Goal: Task Accomplishment & Management: Manage account settings

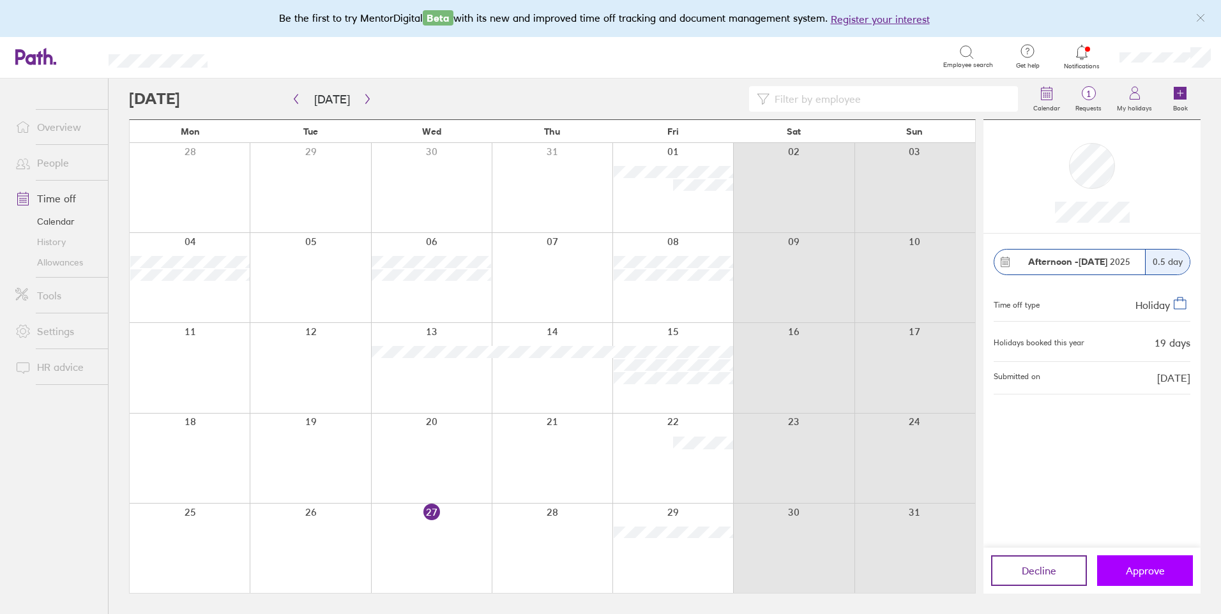
click at [1145, 569] on span "Approve" at bounding box center [1144, 570] width 39 height 11
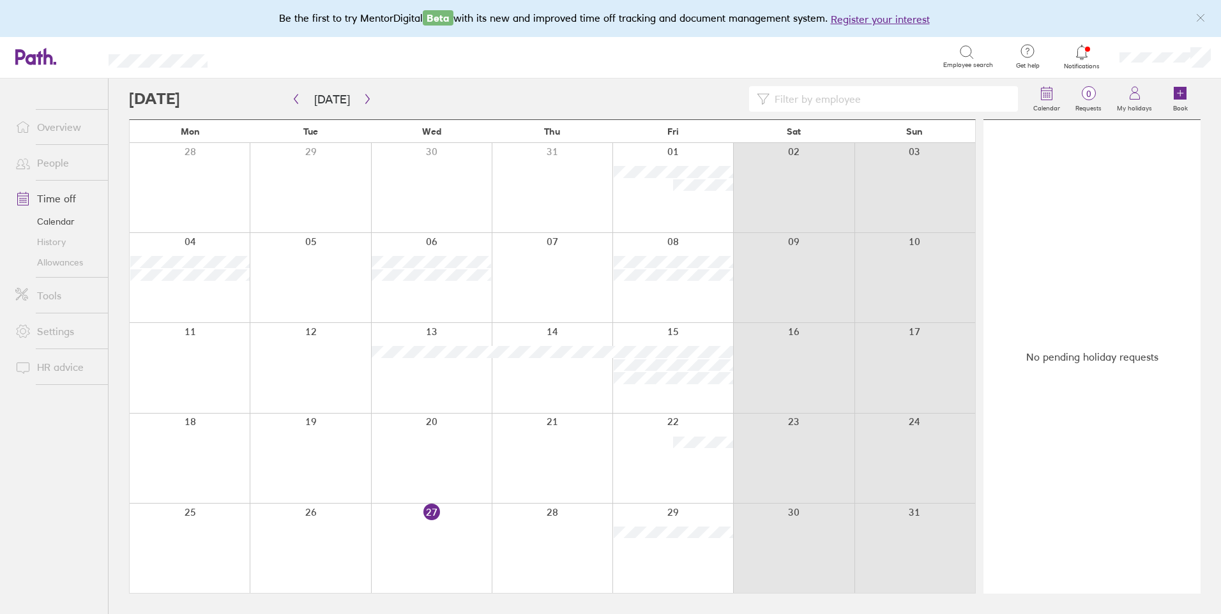
click at [691, 492] on div at bounding box center [672, 458] width 121 height 89
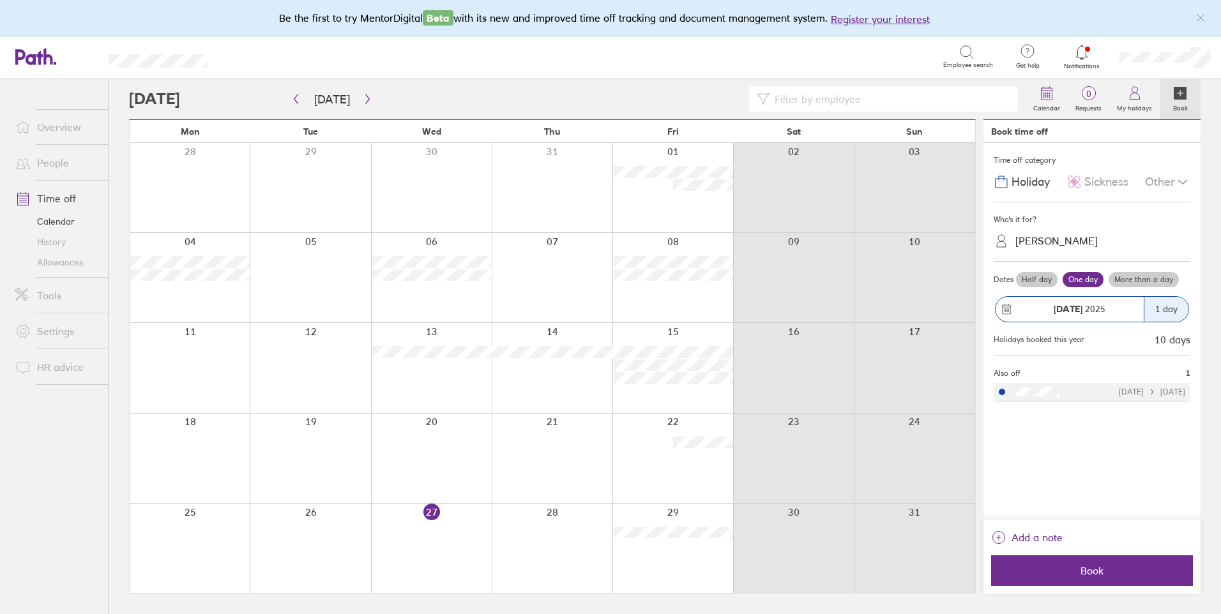
click at [1175, 177] on icon at bounding box center [1182, 181] width 15 height 15
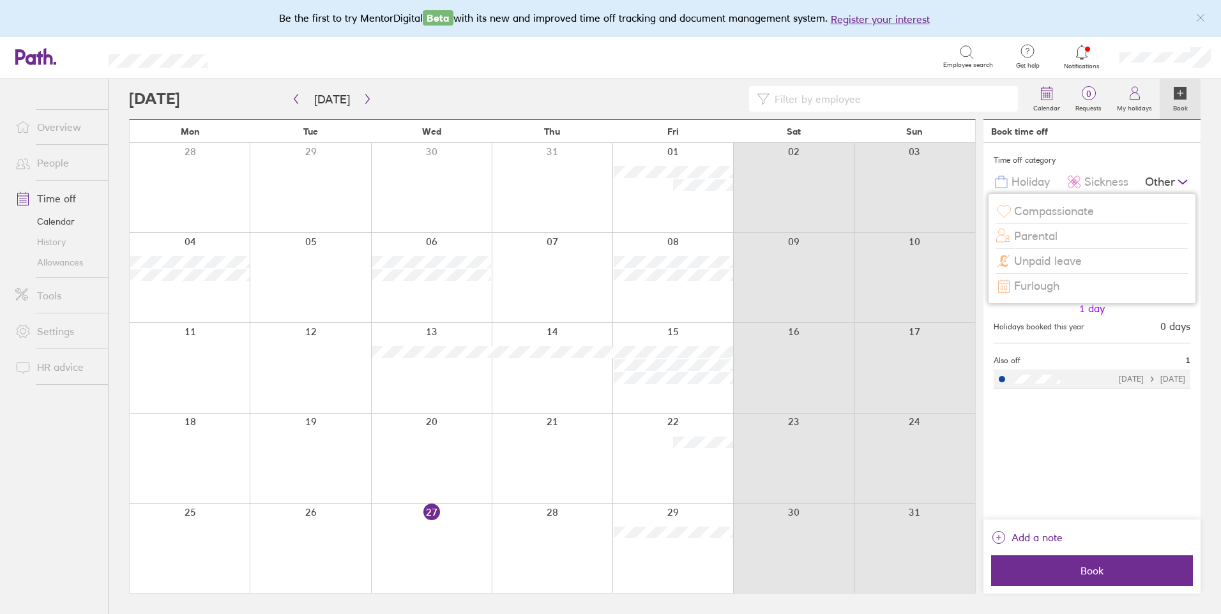
click at [1059, 257] on span "Unpaid leave" at bounding box center [1048, 261] width 68 height 13
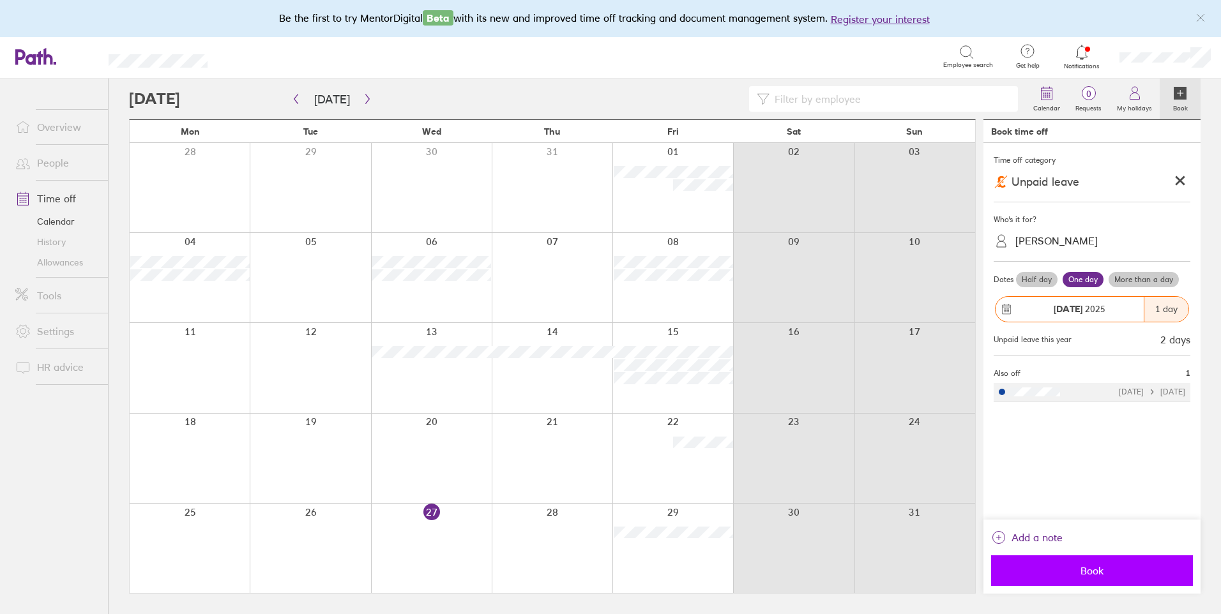
click at [1101, 573] on span "Book" at bounding box center [1092, 570] width 184 height 11
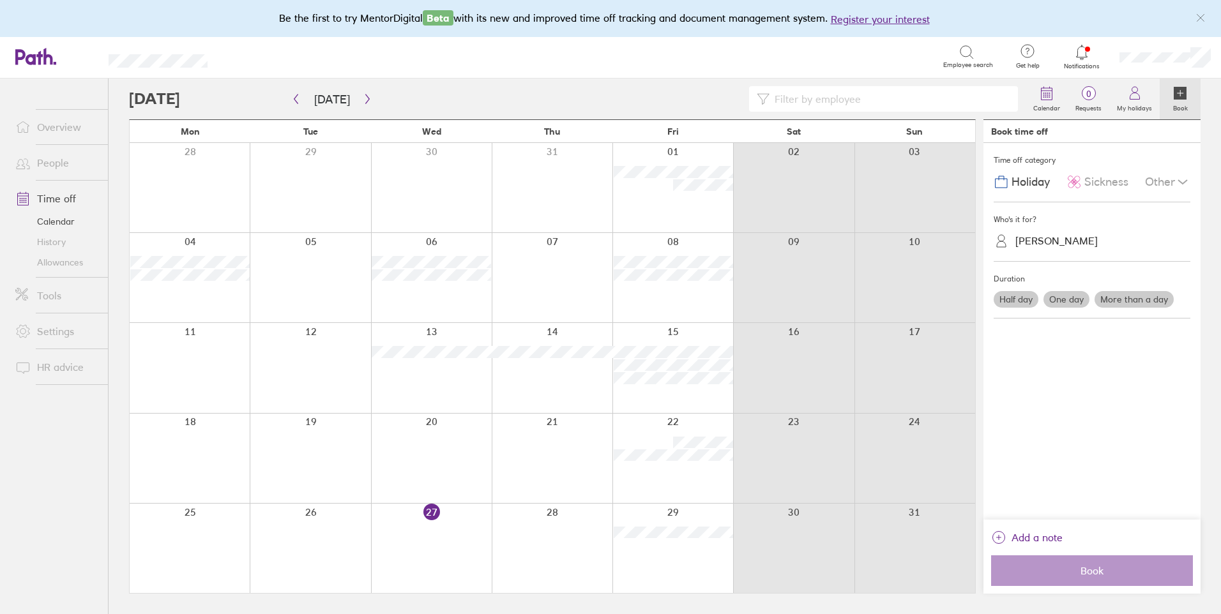
click at [1078, 53] on icon at bounding box center [1081, 52] width 15 height 15
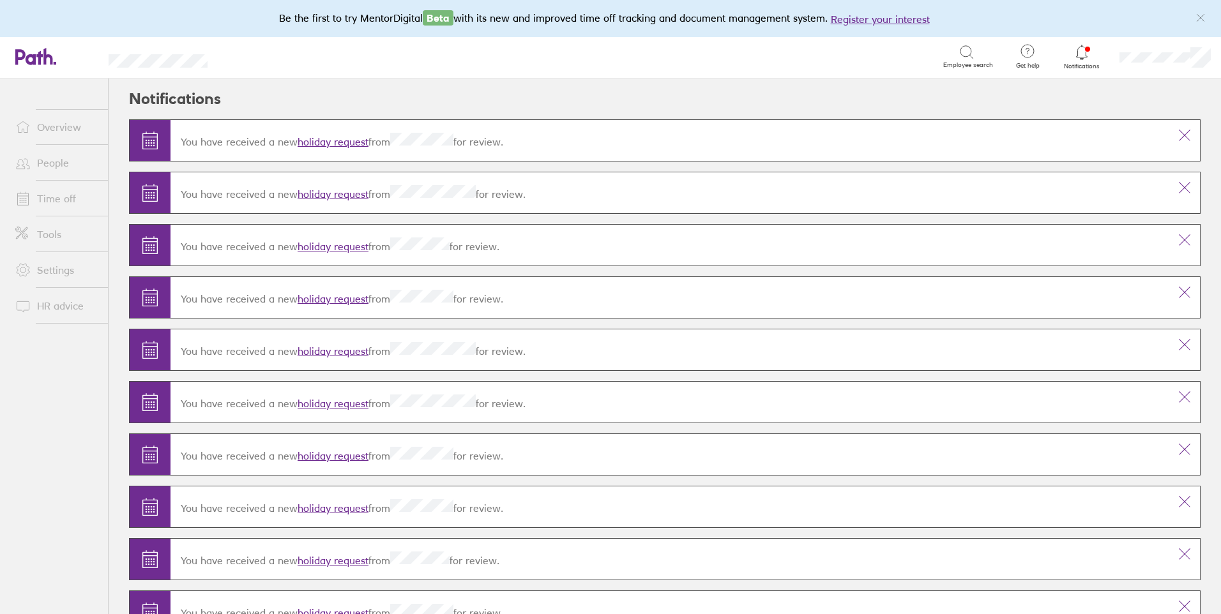
click at [332, 142] on link "holiday request" at bounding box center [332, 141] width 71 height 13
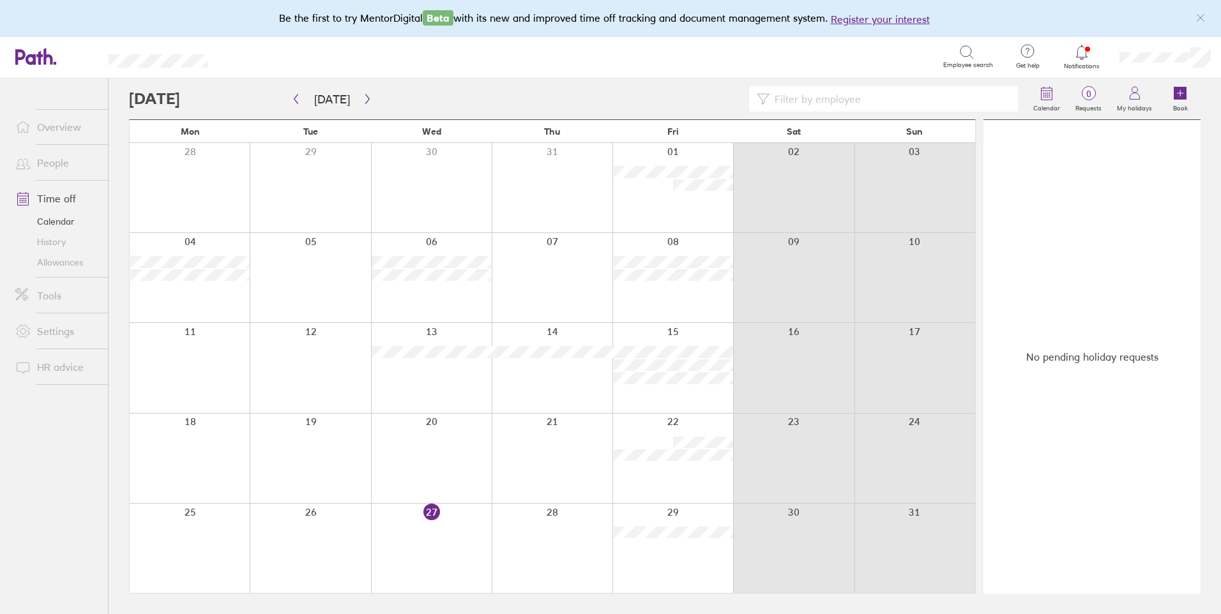
click at [1082, 45] on icon at bounding box center [1081, 52] width 15 height 15
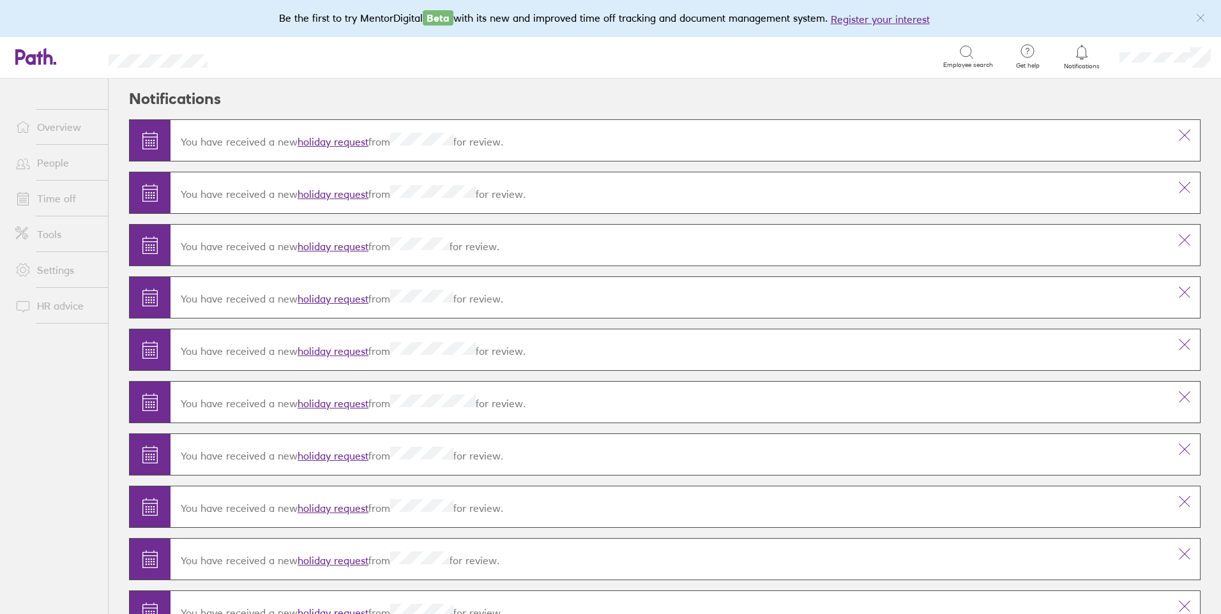
click at [333, 140] on link "holiday request" at bounding box center [332, 141] width 71 height 13
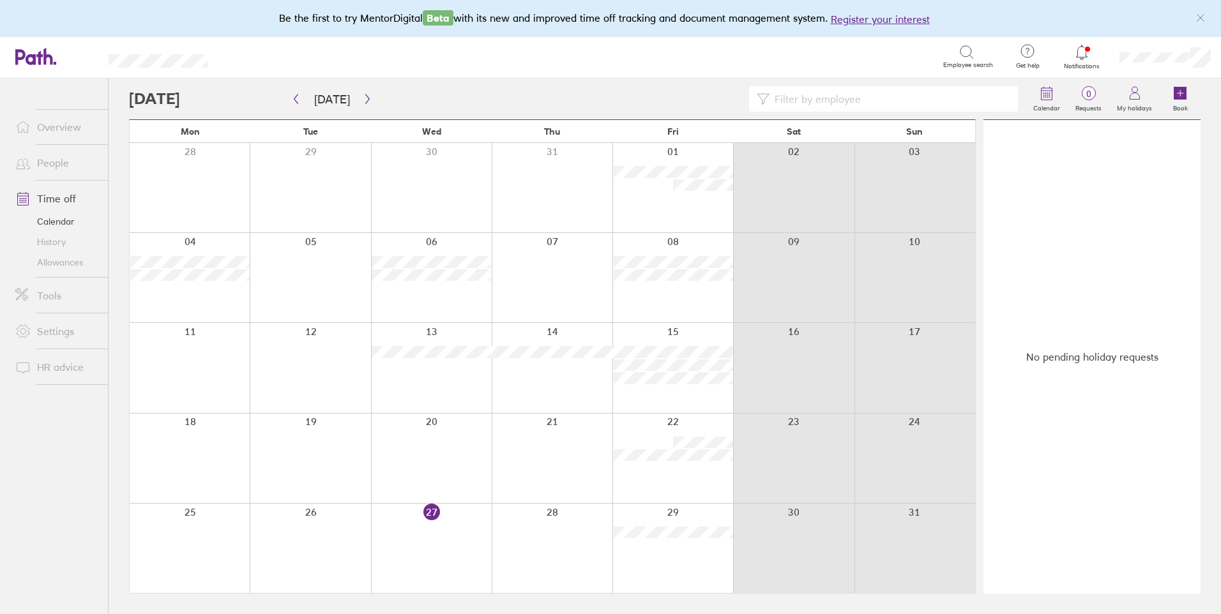
click at [1079, 53] on icon at bounding box center [1081, 52] width 15 height 15
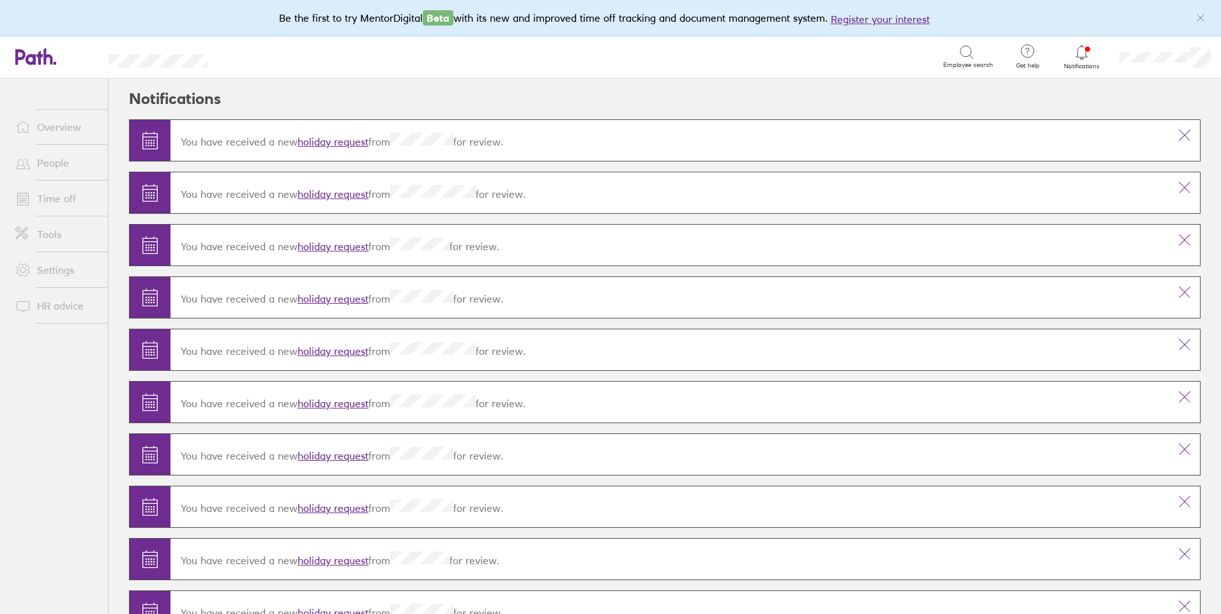
click at [319, 193] on link "holiday request" at bounding box center [332, 194] width 71 height 13
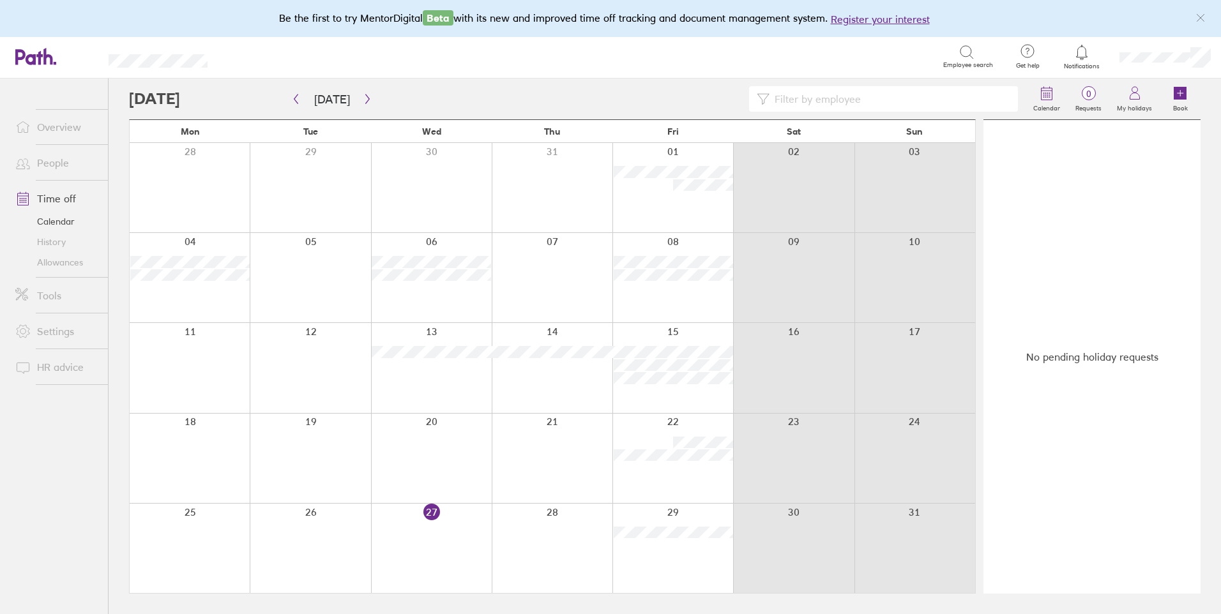
click at [1022, 47] on circle at bounding box center [1027, 51] width 13 height 13
click at [1076, 50] on icon at bounding box center [1081, 52] width 15 height 15
